Goal: Task Accomplishment & Management: Use online tool/utility

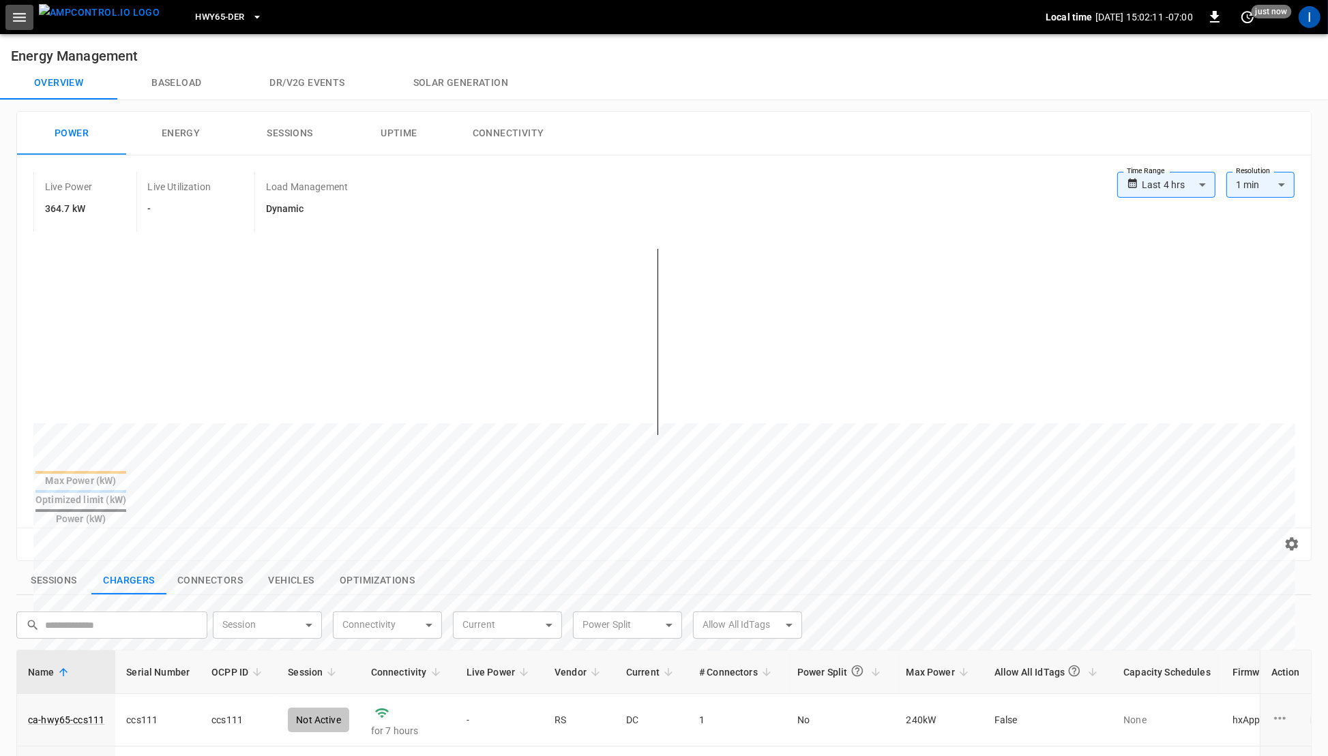
click at [26, 18] on icon "button" at bounding box center [19, 17] width 17 height 17
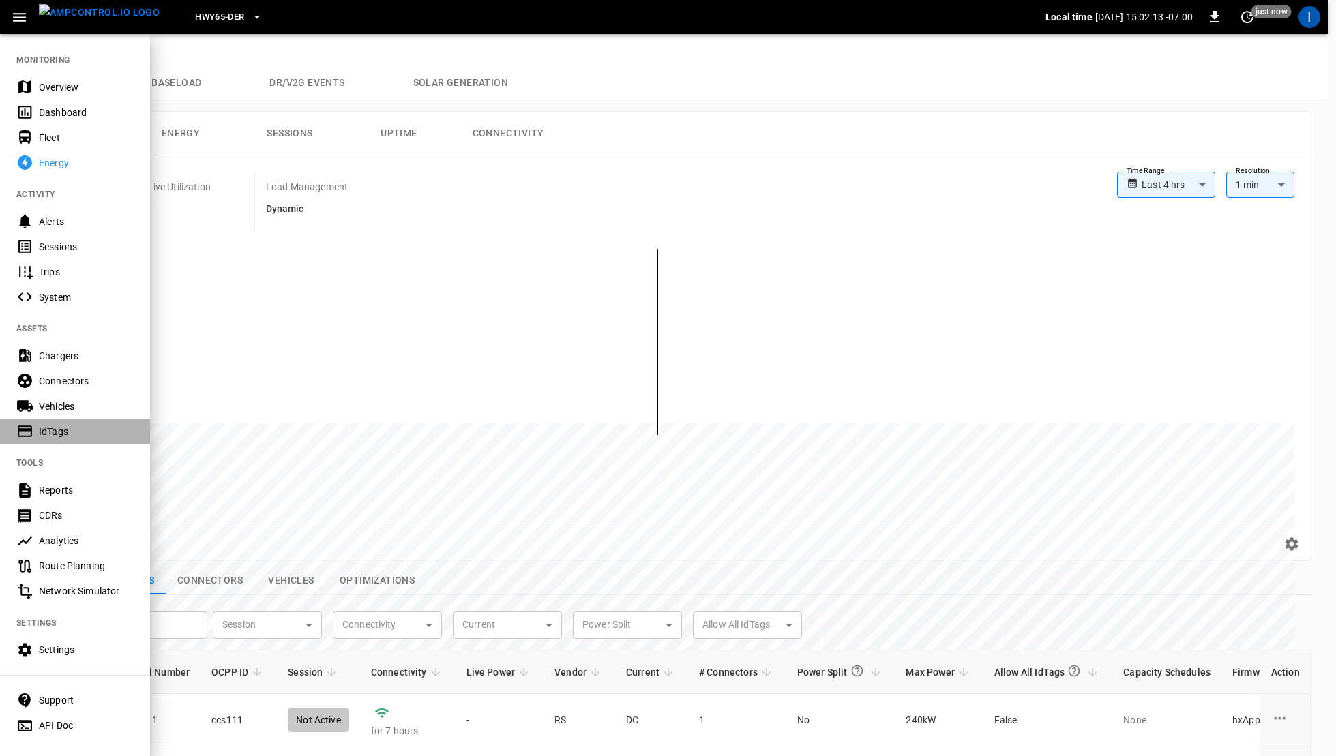
click at [75, 426] on div "IdTags" at bounding box center [86, 432] width 95 height 14
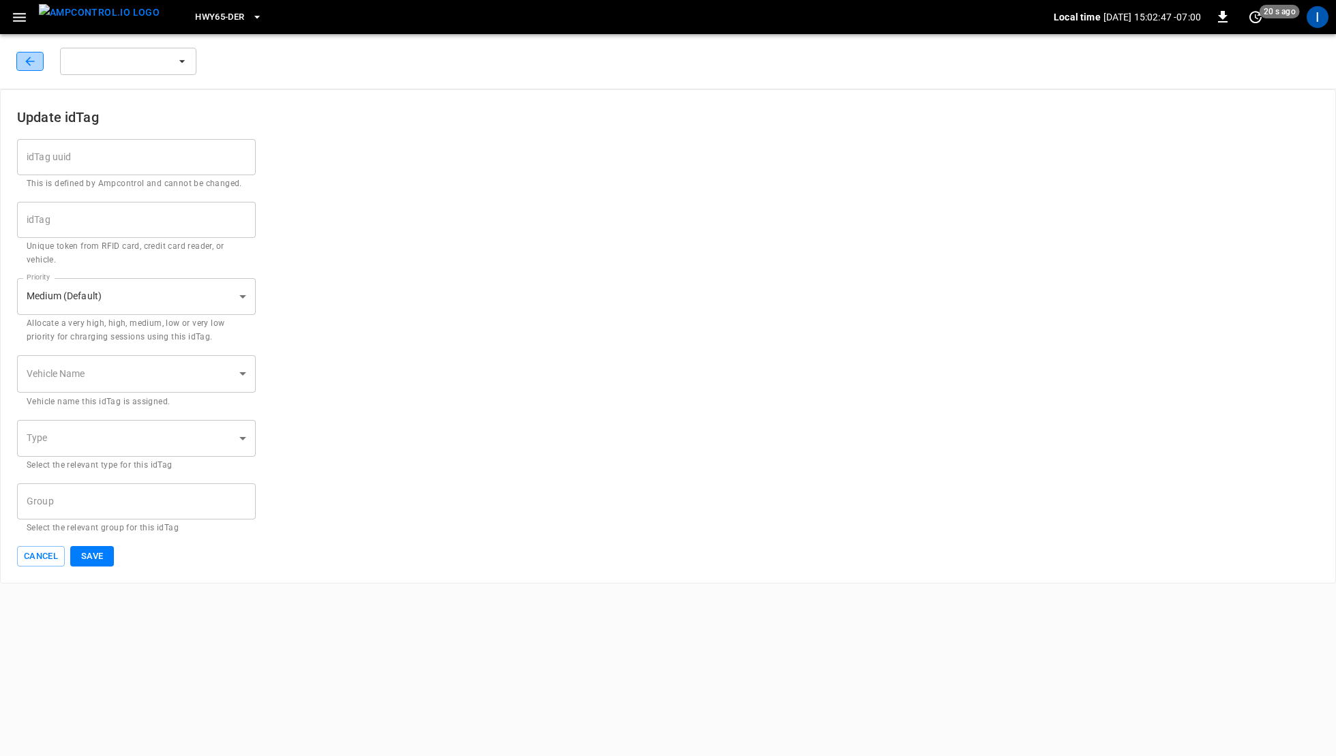
click at [27, 63] on icon "button" at bounding box center [29, 61] width 9 height 9
click at [31, 61] on icon "button" at bounding box center [29, 61] width 9 height 9
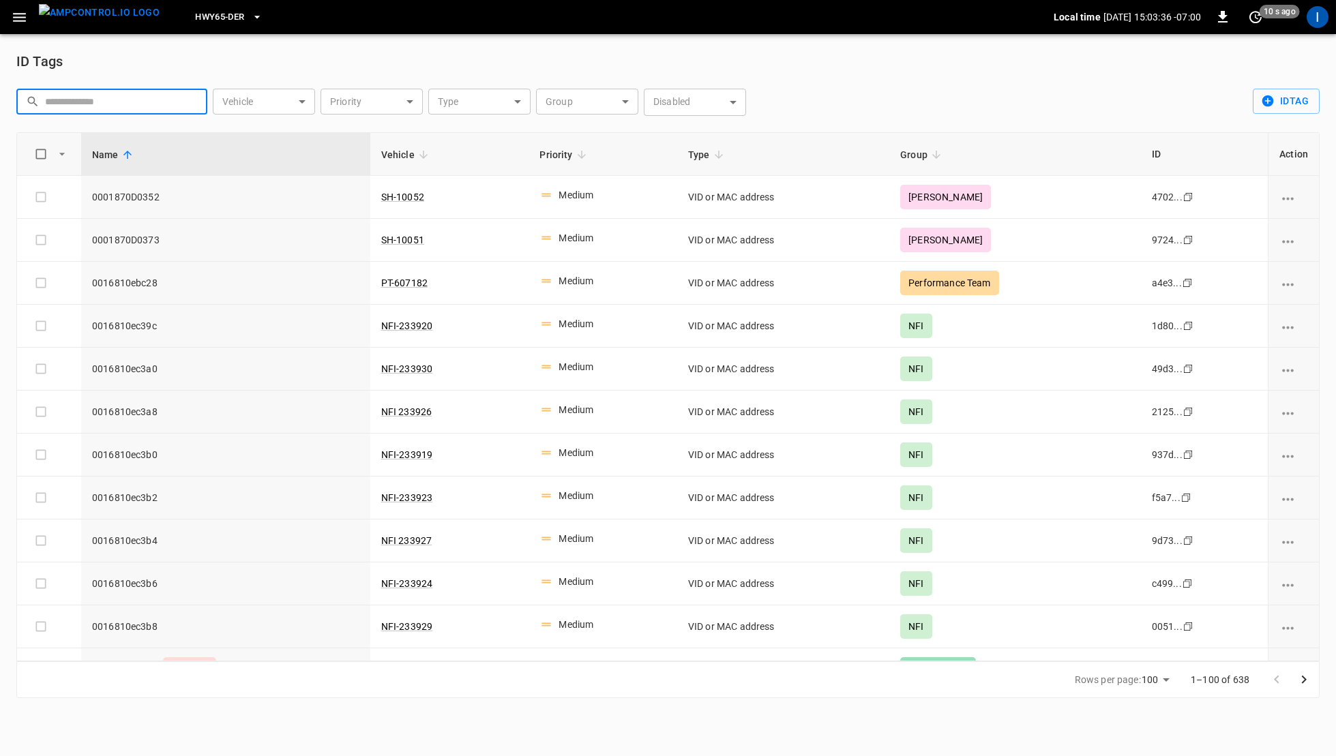
click at [168, 101] on input "text" at bounding box center [121, 101] width 153 height 25
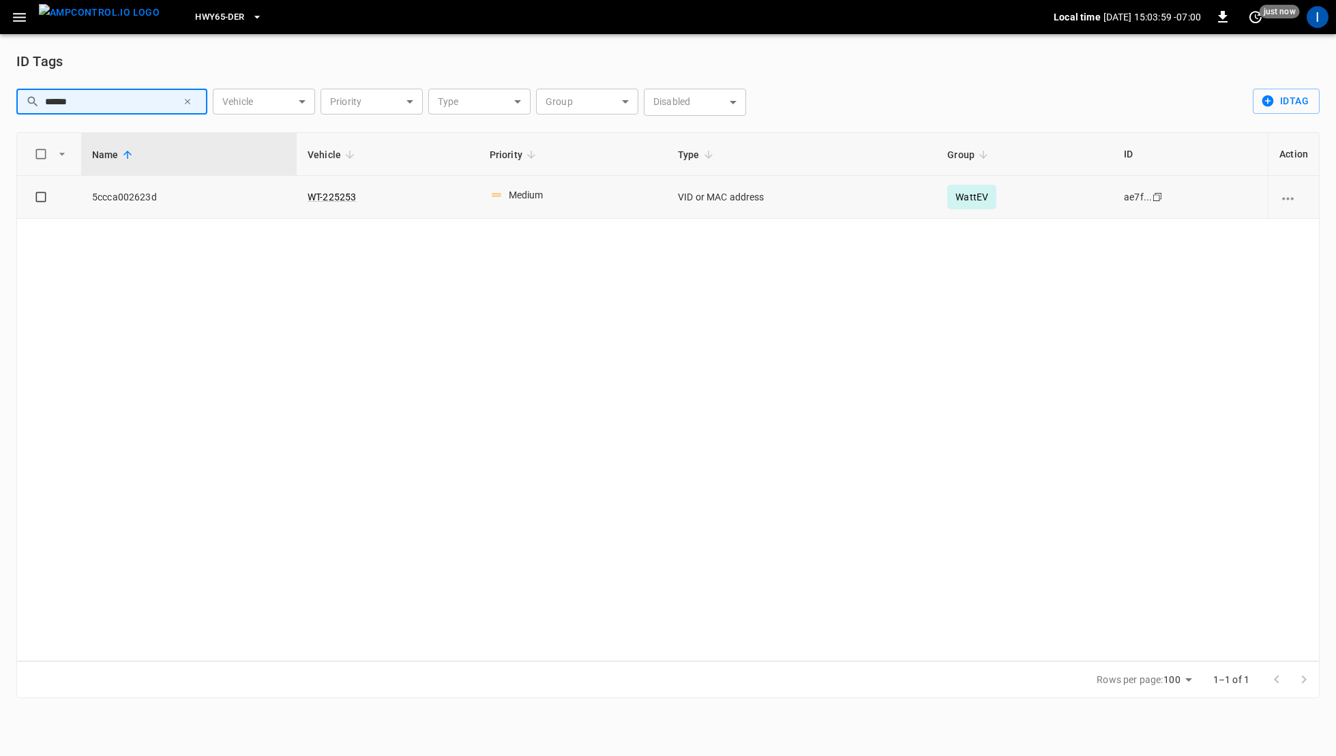
type input "******"
click at [1287, 200] on icon "vehicle options" at bounding box center [1287, 198] width 17 height 17
click at [1285, 206] on li "Edit" at bounding box center [1297, 206] width 53 height 23
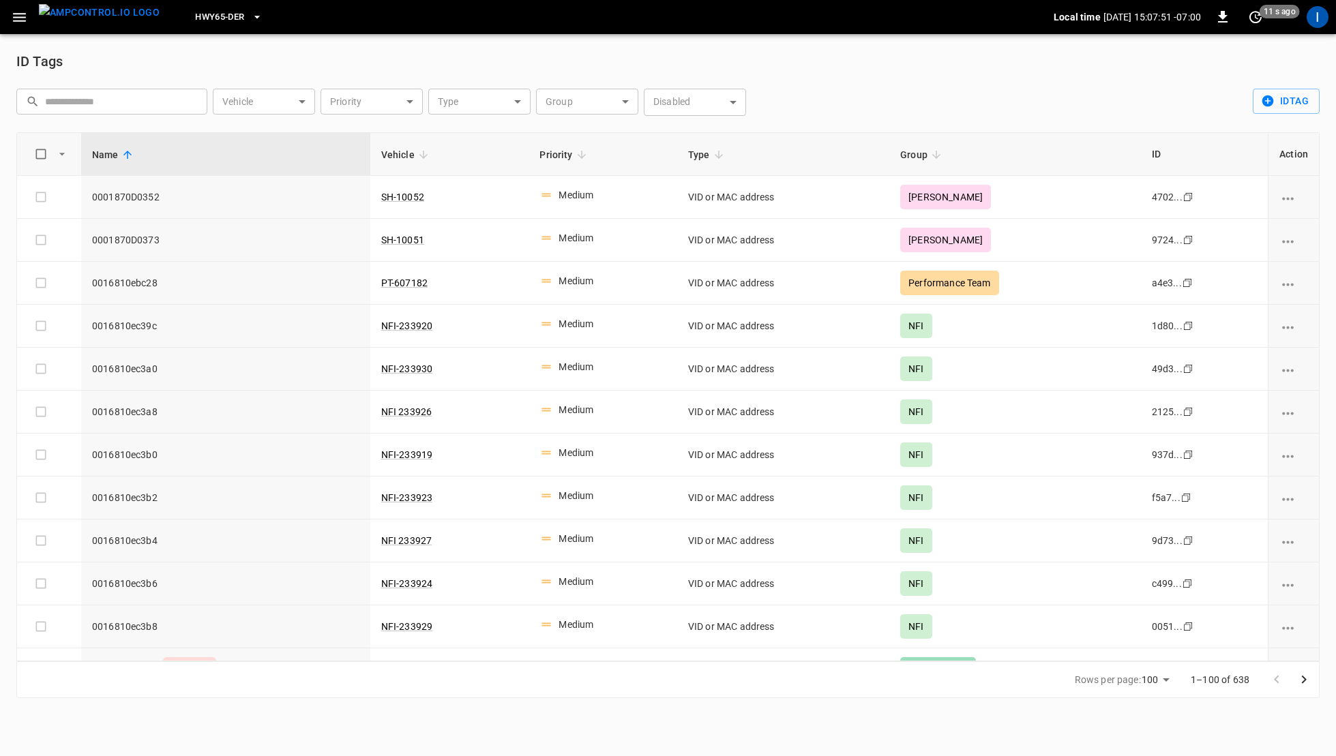
click at [26, 23] on icon "button" at bounding box center [19, 17] width 17 height 17
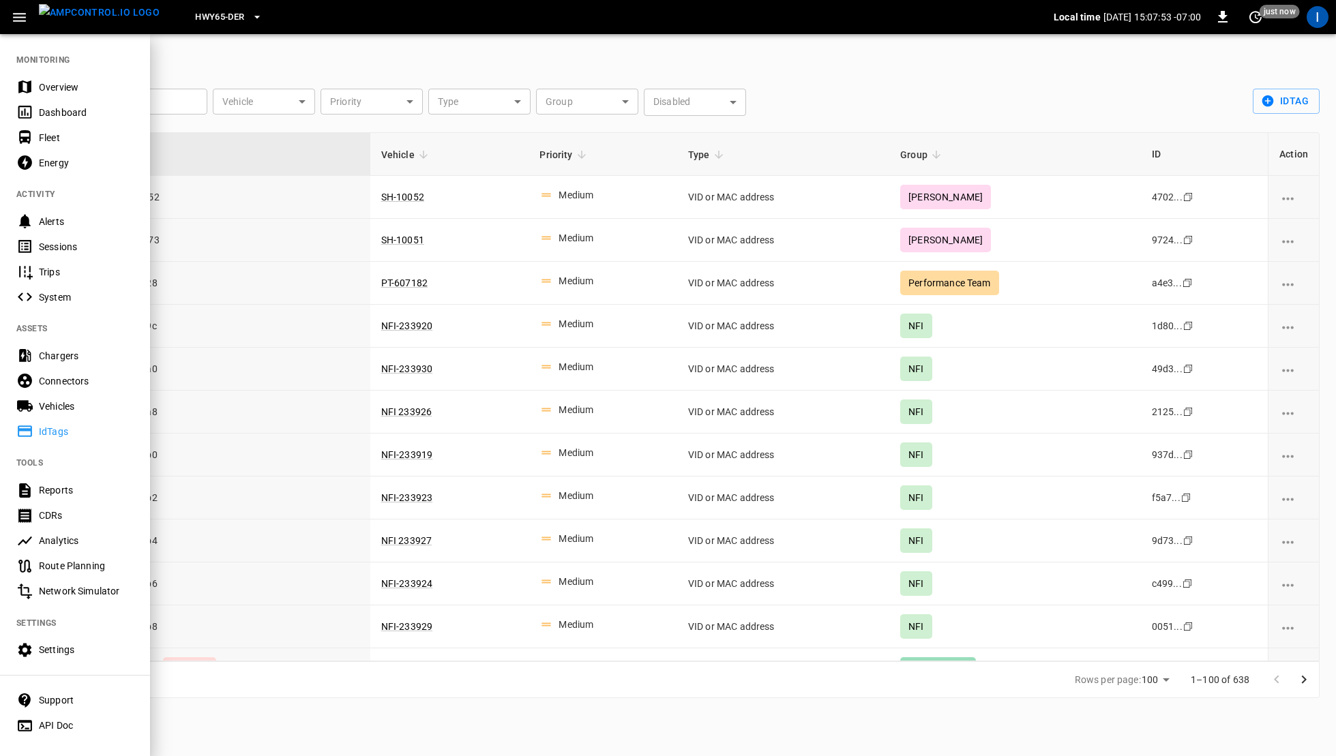
click at [53, 403] on div "Vehicles" at bounding box center [86, 407] width 95 height 14
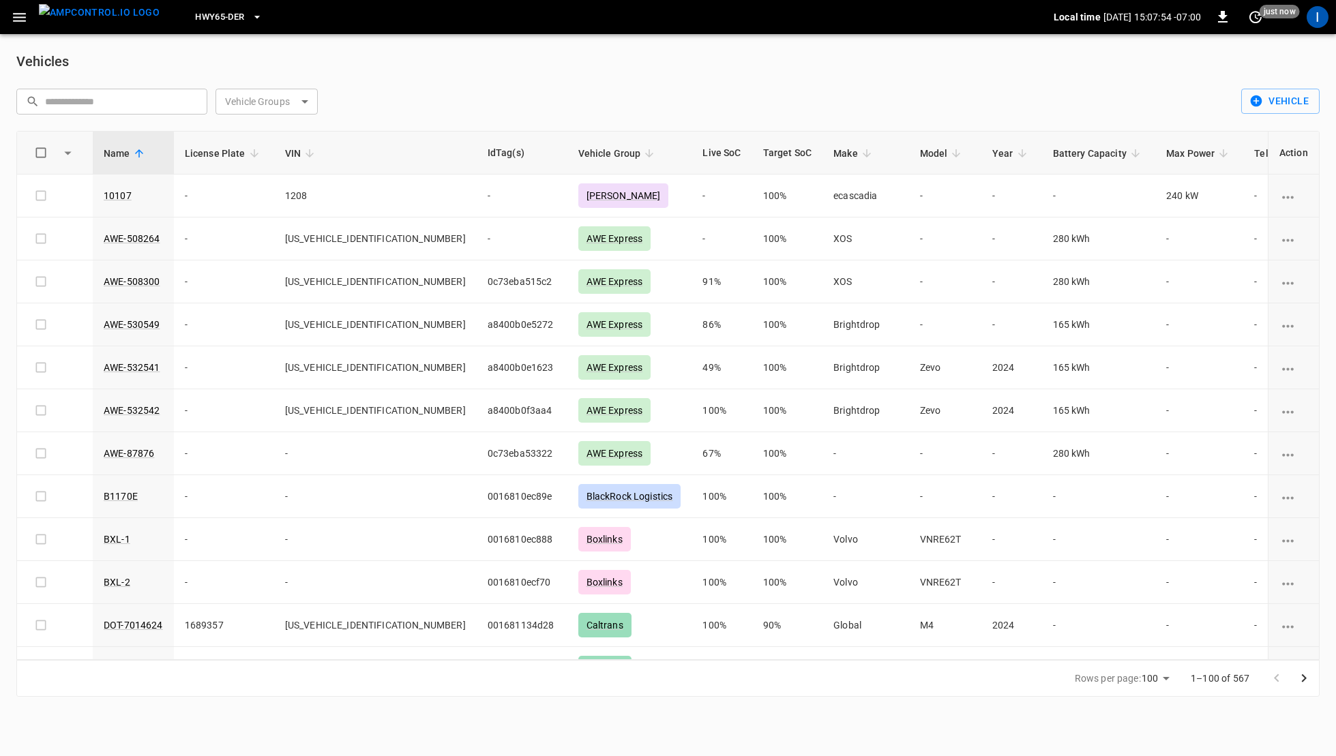
click at [103, 96] on input "text" at bounding box center [121, 101] width 153 height 25
paste input "*********"
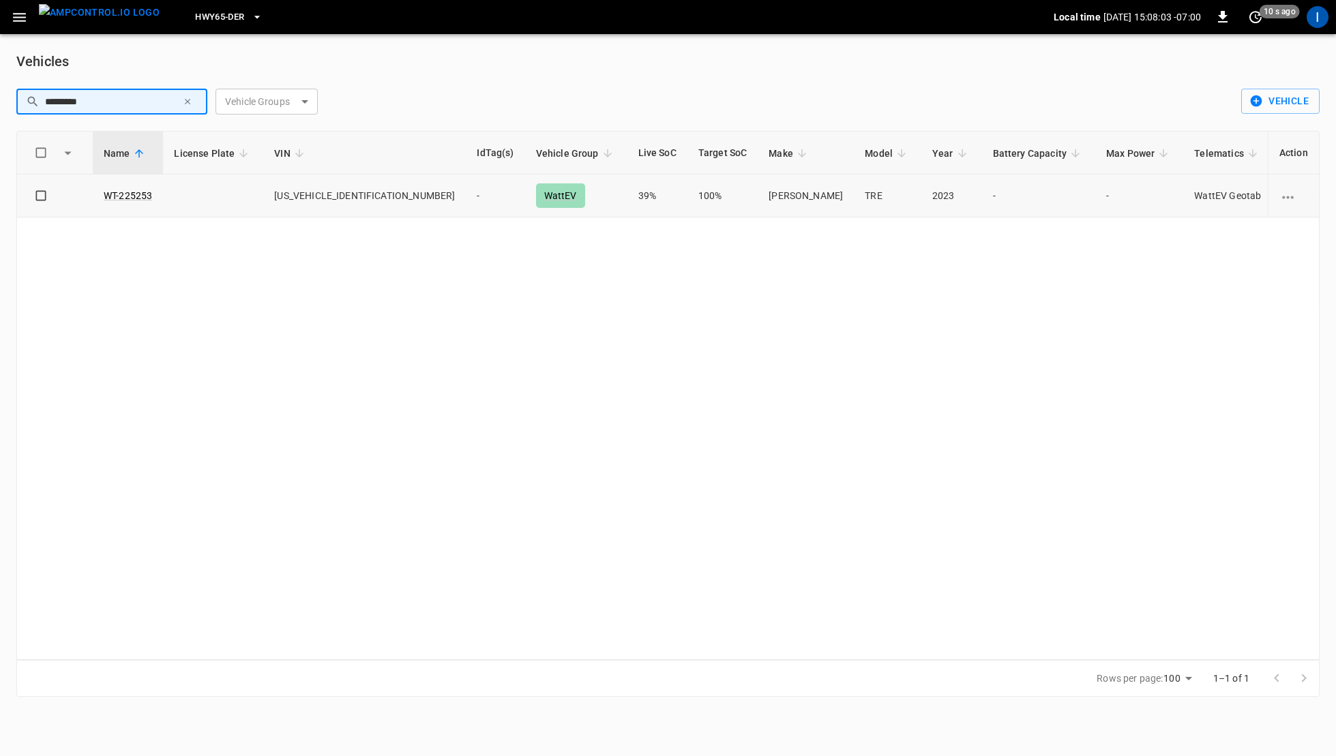
type input "*********"
click at [1315, 194] on icon "copy" at bounding box center [1319, 196] width 8 height 8
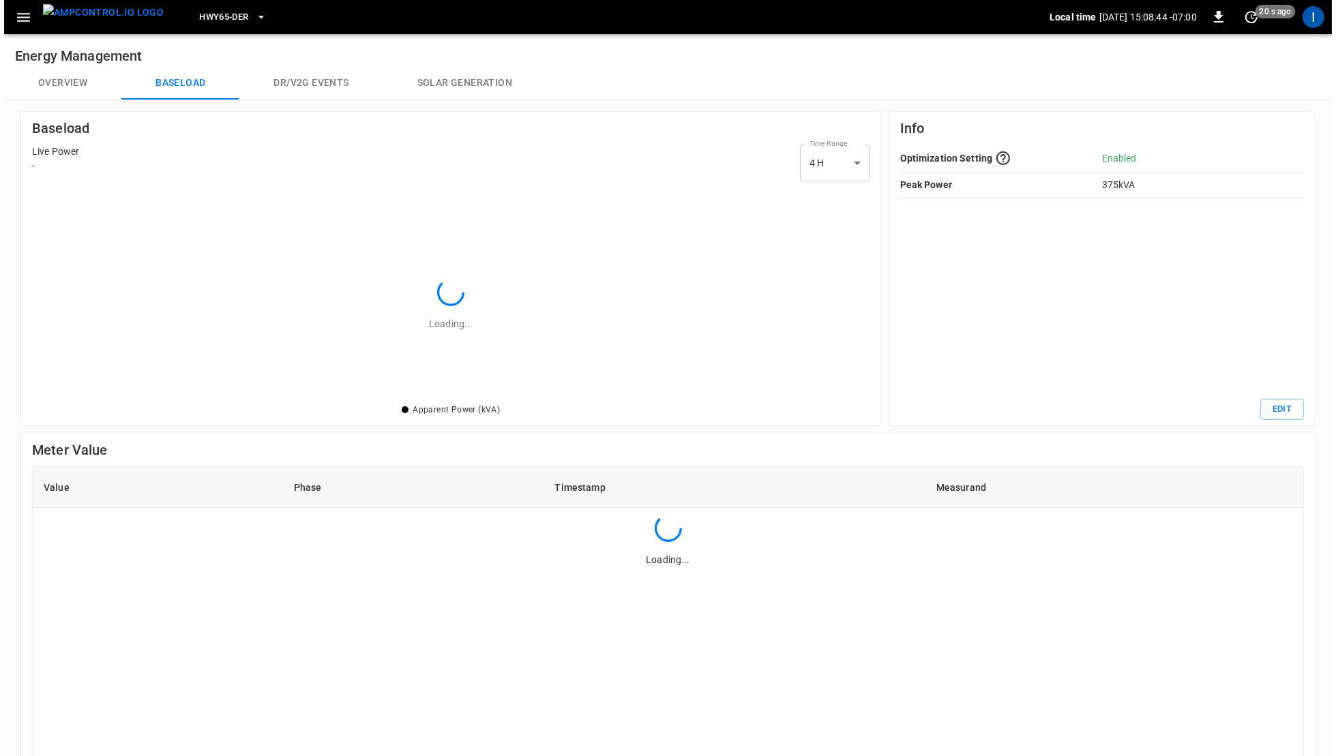
scroll to position [190, 813]
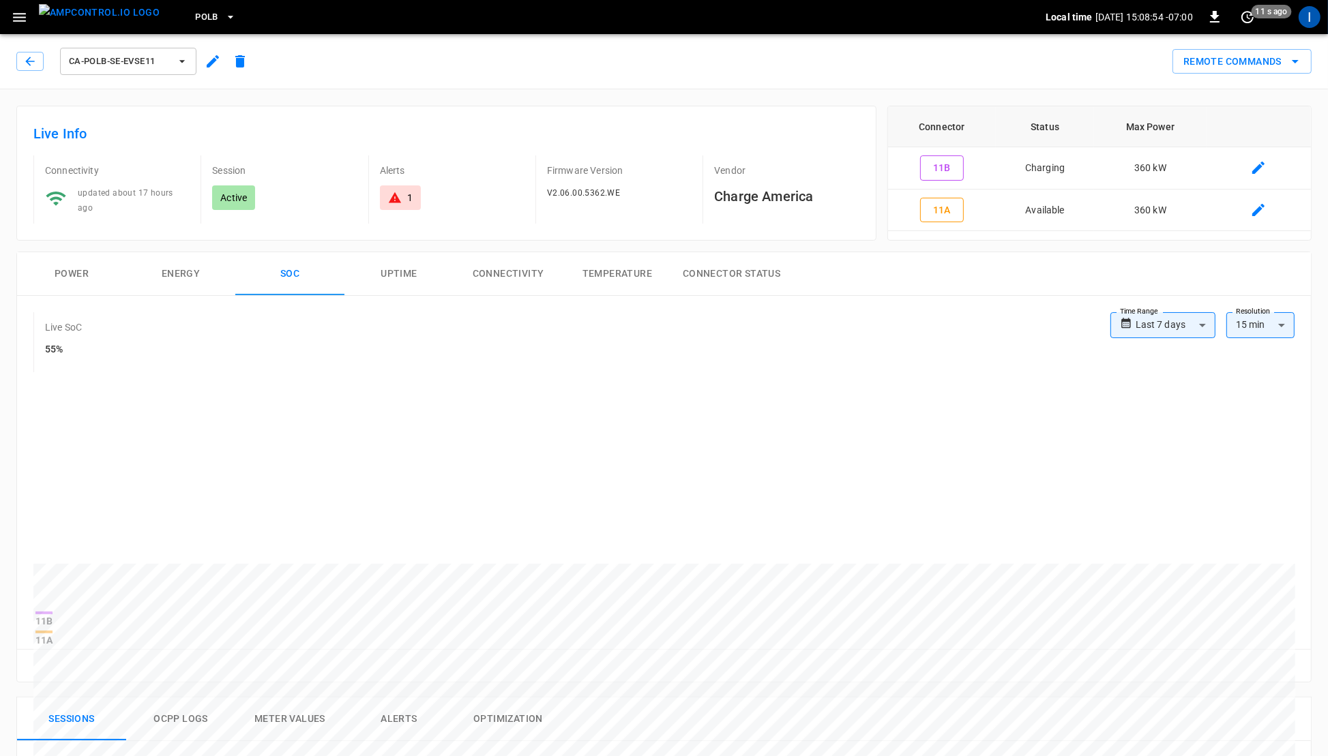
scroll to position [85, 0]
